Goal: Task Accomplishment & Management: Manage account settings

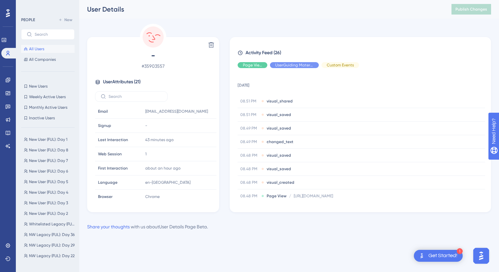
scroll to position [261, 0]
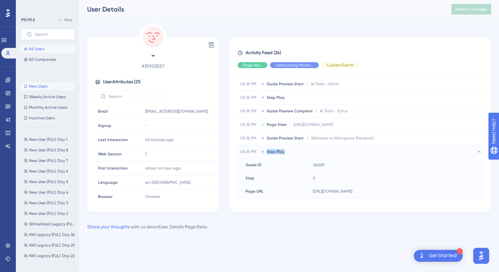
click at [46, 87] on span "New Users" at bounding box center [38, 85] width 18 height 5
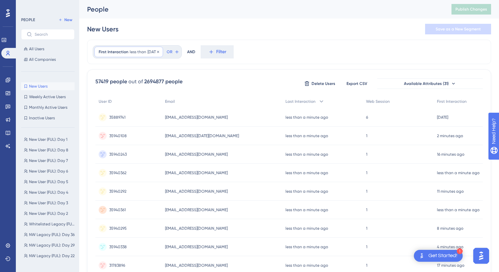
click at [155, 52] on span "[DATE]" at bounding box center [152, 51] width 11 height 5
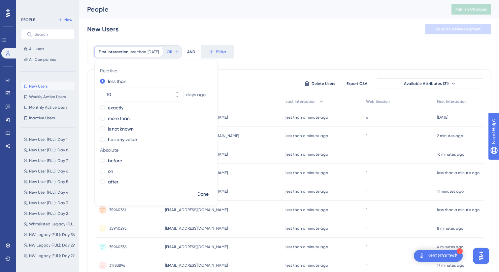
click at [195, 48] on div "AND" at bounding box center [191, 51] width 8 height 13
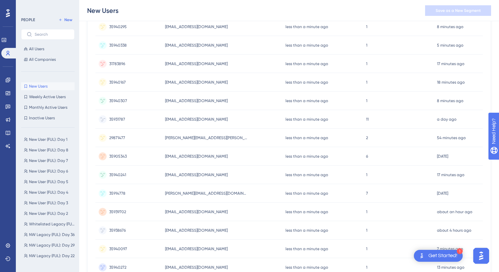
scroll to position [259, 0]
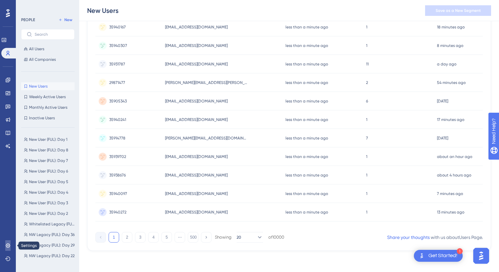
click at [11, 248] on link at bounding box center [7, 245] width 5 height 11
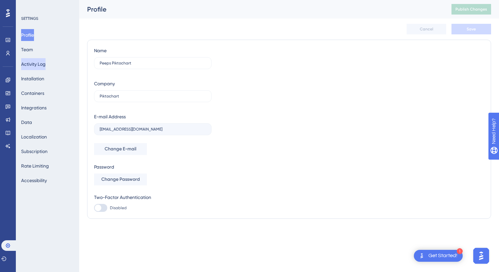
click at [38, 62] on button "Activity Log" at bounding box center [33, 64] width 24 height 12
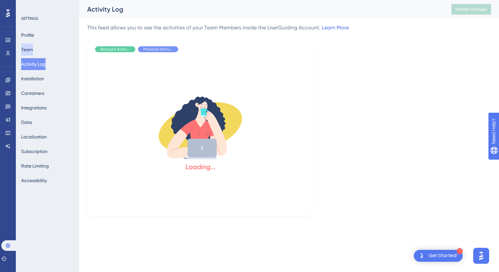
click at [33, 53] on button "Team" at bounding box center [27, 50] width 12 height 12
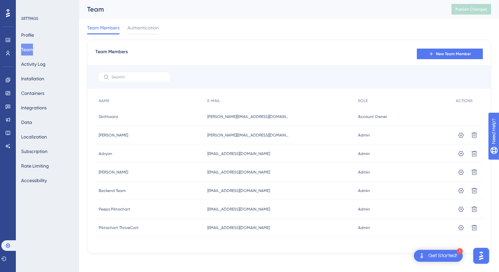
scroll to position [2, 0]
